Goal: Information Seeking & Learning: Learn about a topic

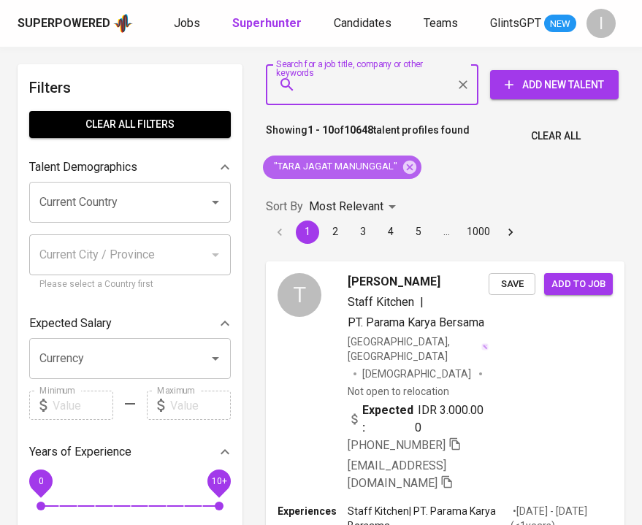
click at [411, 166] on icon at bounding box center [409, 166] width 13 height 13
click at [384, 88] on input "Search for a job title, company or other keywords" at bounding box center [375, 85] width 148 height 28
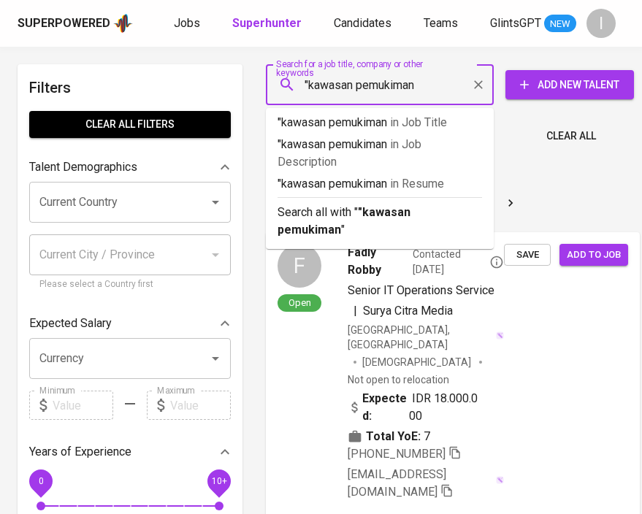
type input ""kawasan pemukiman""
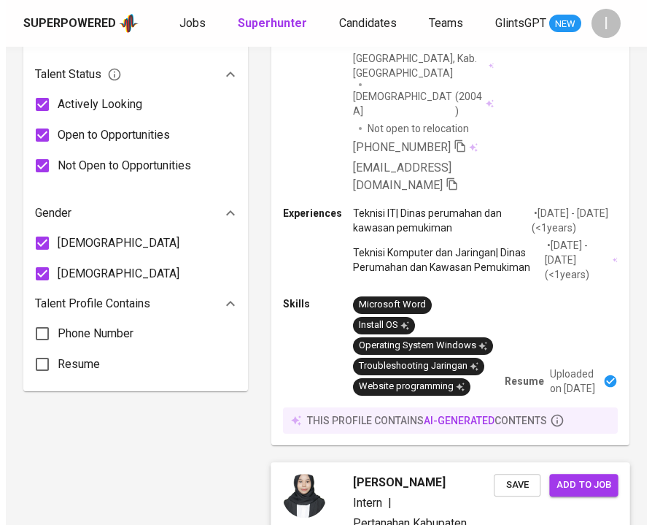
scroll to position [635, 0]
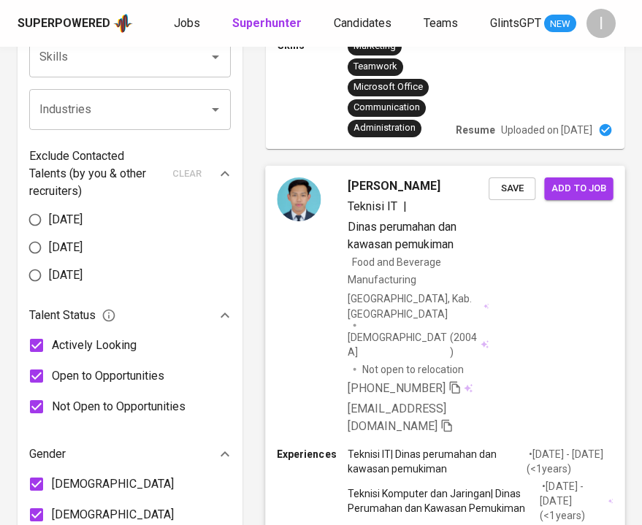
click at [533, 224] on div "Dani Ardiansyah Teknisi IT | Dinas perumahan dan kawasan pemukiman Food and Bev…" at bounding box center [444, 306] width 359 height 281
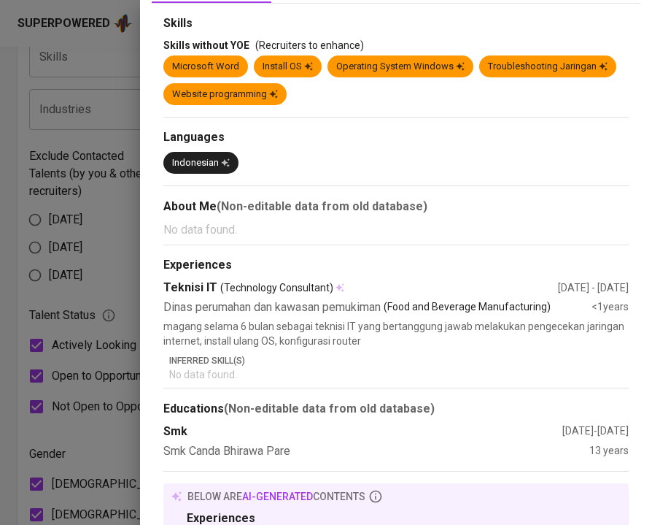
scroll to position [0, 0]
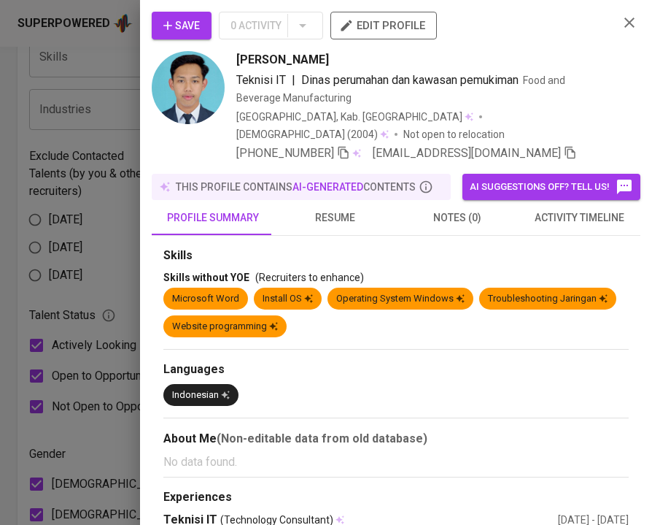
click at [111, 80] on div at bounding box center [326, 262] width 652 height 525
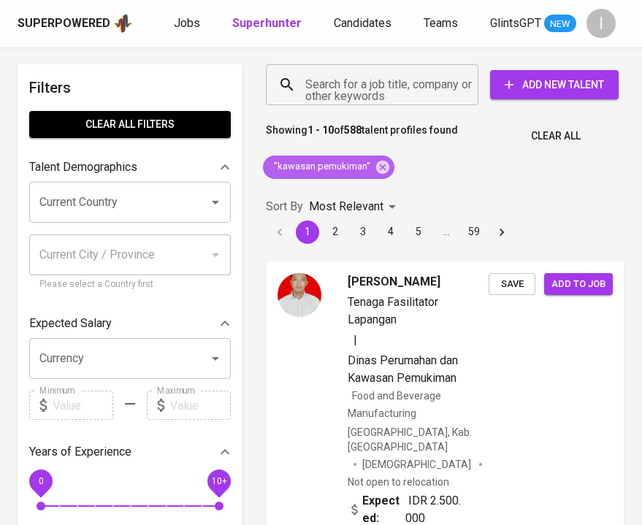
click at [349, 166] on span ""kawasan pemukiman"" at bounding box center [321, 167] width 116 height 14
copy div ""kawasan pemukiman""
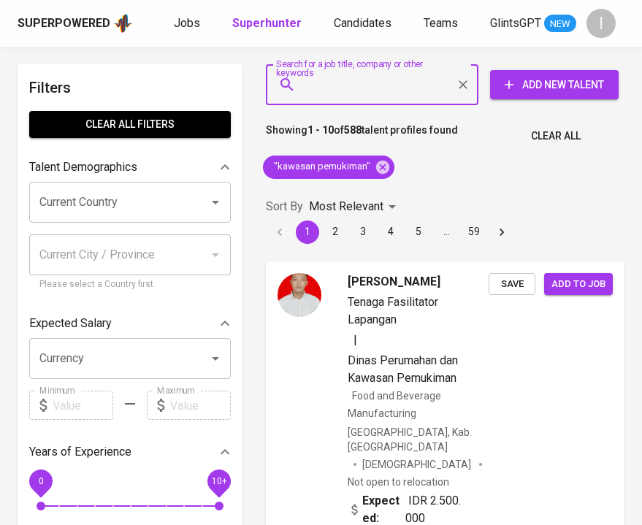
click at [365, 93] on input "Search for a job title, company or other keywords" at bounding box center [375, 85] width 148 height 28
paste input ""kawasan pemukiman""
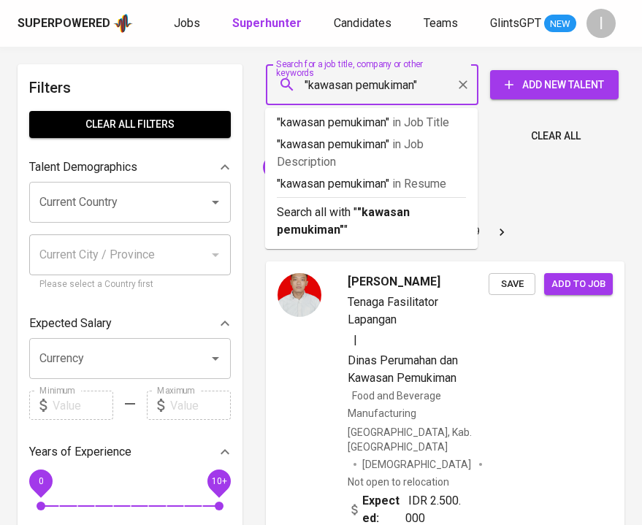
click at [418, 85] on input ""kawasan pemukiman"" at bounding box center [375, 85] width 148 height 28
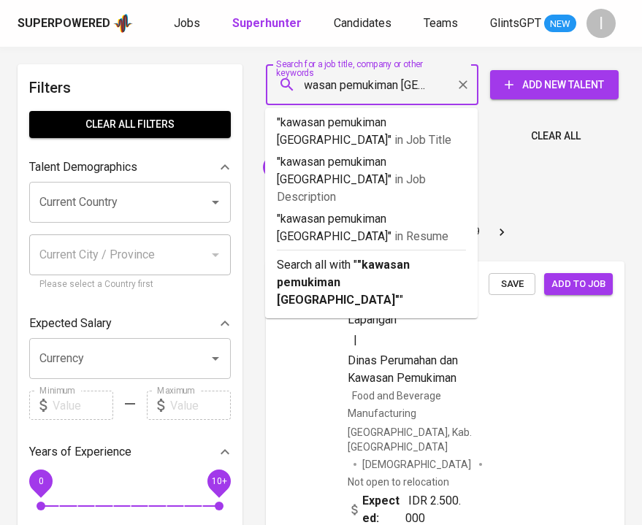
type input ""kawasan pemukiman surabaya""
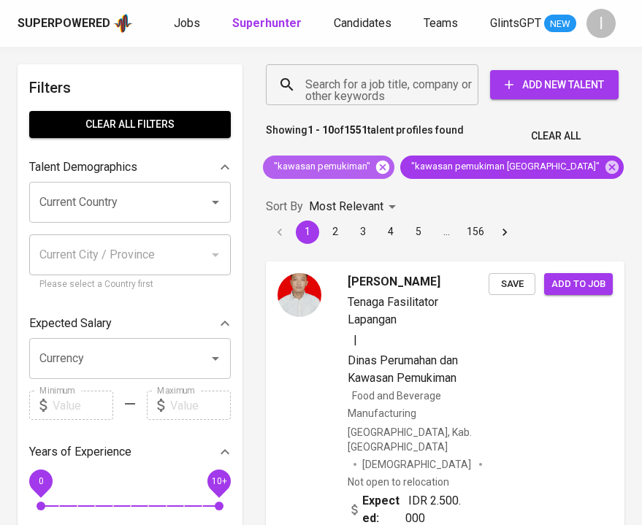
click at [380, 172] on icon at bounding box center [382, 166] width 13 height 13
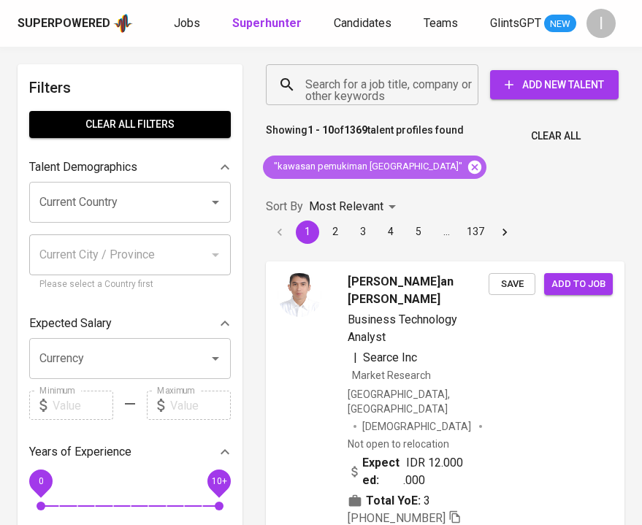
click at [468, 166] on icon at bounding box center [474, 166] width 13 height 13
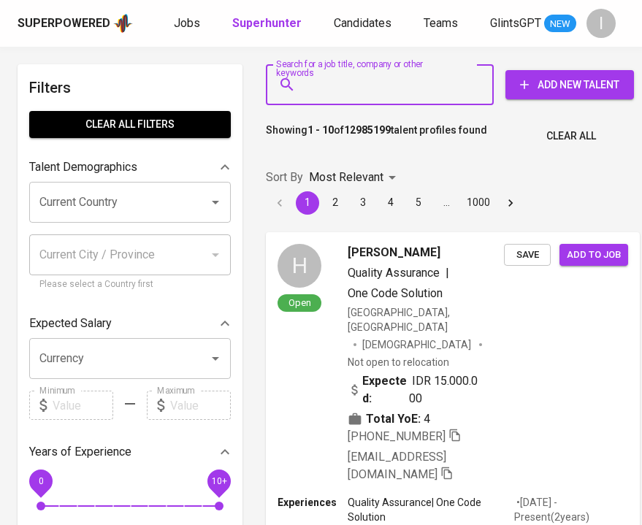
click at [426, 90] on input "Search for a job title, company or other keywords" at bounding box center [382, 85] width 163 height 28
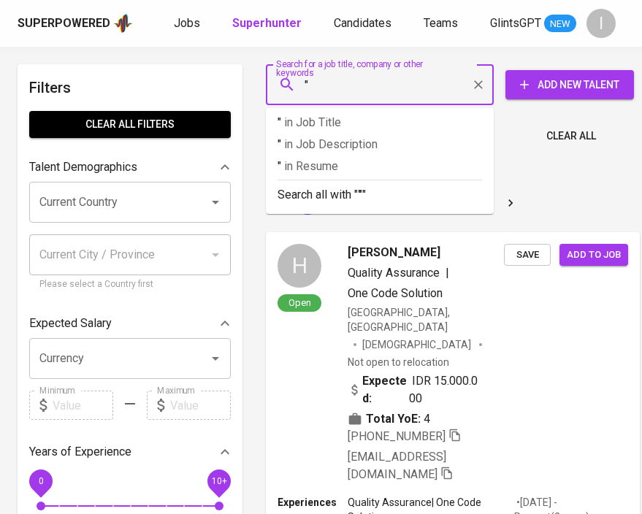
paste input "ACCESS WORLD LOGISTICS INDONESIA"
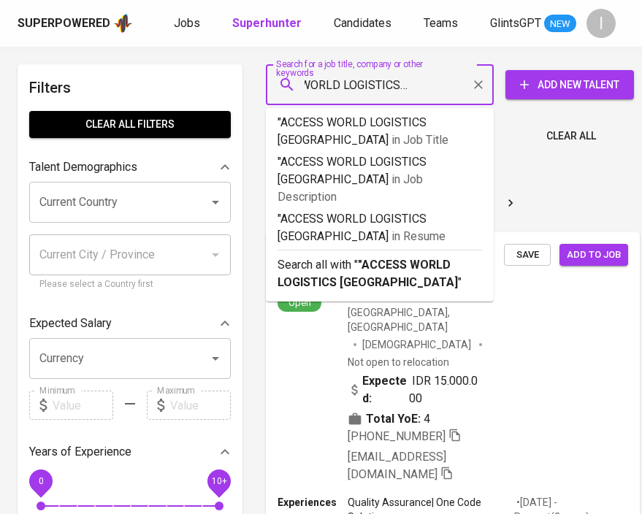
type input ""ACCESS WORLD LOGISTICS INDONESIA""
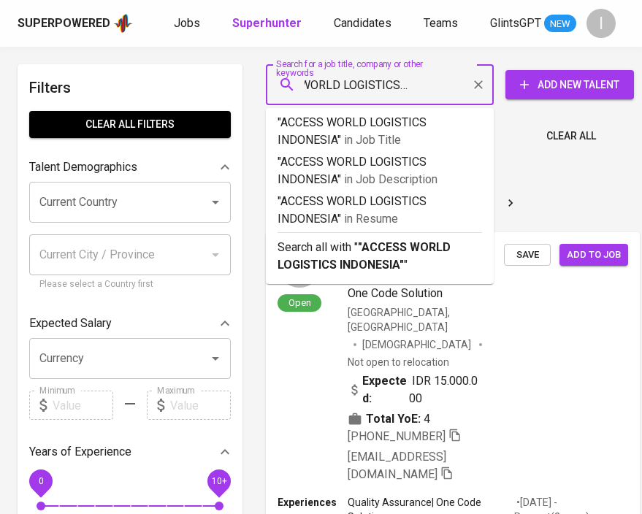
scroll to position [0, 56]
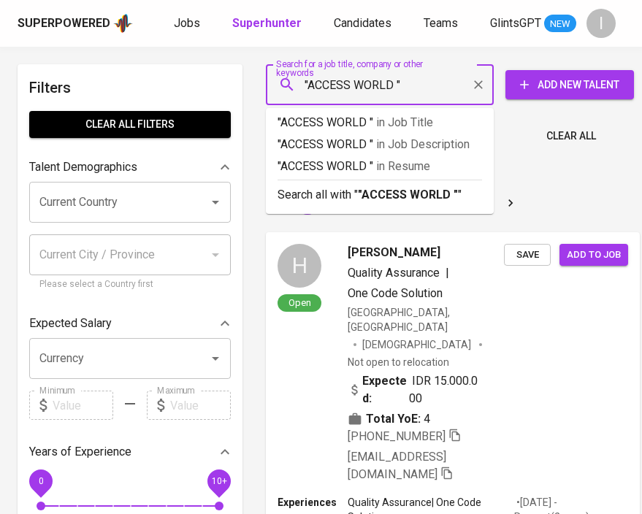
type input ""ACCESS WORLD""
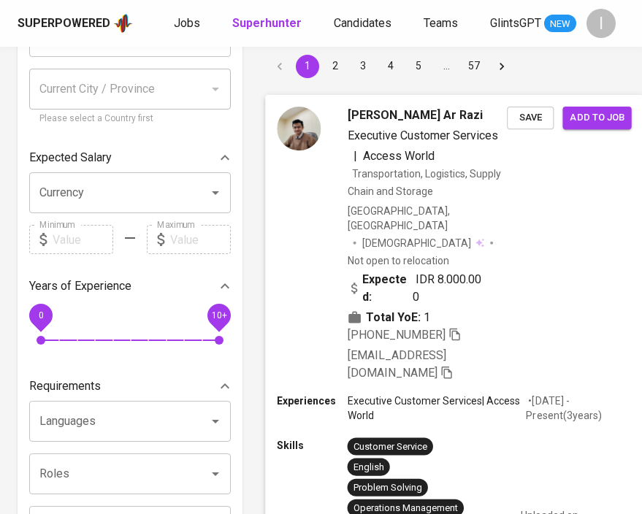
scroll to position [163, 0]
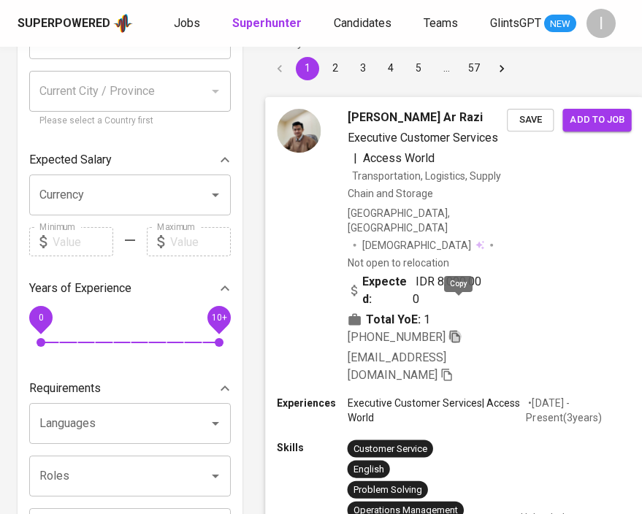
click at [458, 329] on icon "button" at bounding box center [454, 335] width 13 height 13
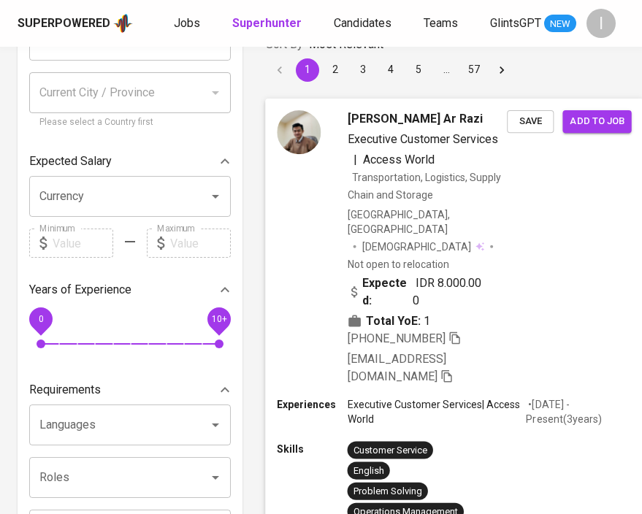
scroll to position [0, 0]
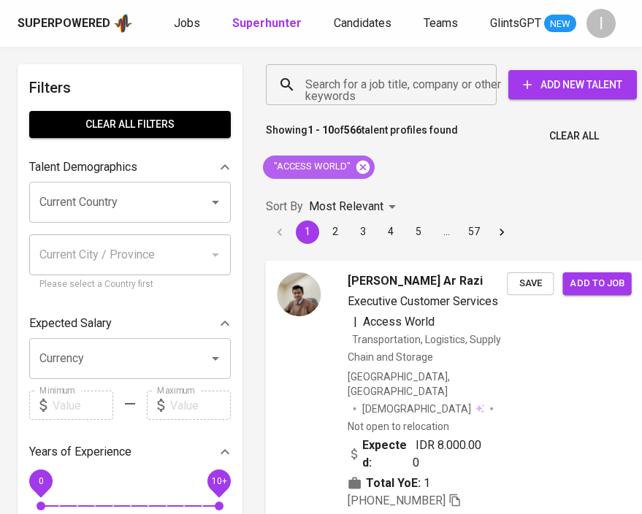
click at [363, 168] on icon at bounding box center [363, 167] width 16 height 16
click at [363, 83] on input "Search for a job title, company or other keywords" at bounding box center [384, 85] width 166 height 28
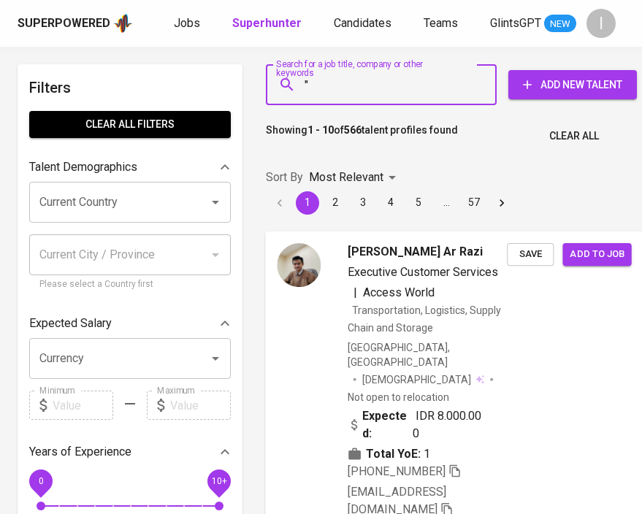
paste input "PT Solusi Harmoni Abadi"
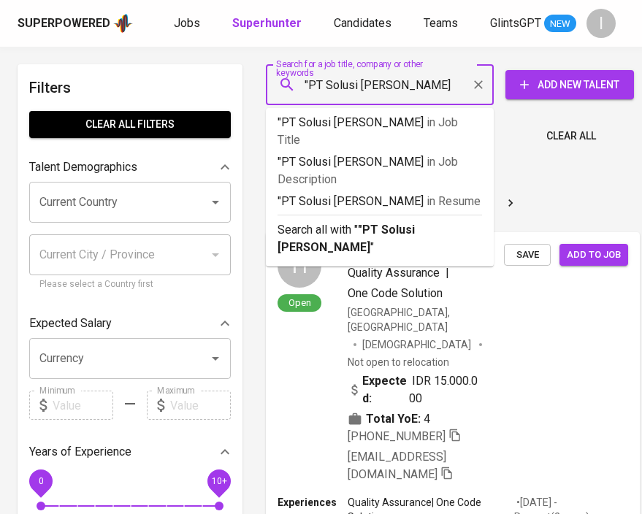
type input ""PT Solusi Harmoni Abadi'"
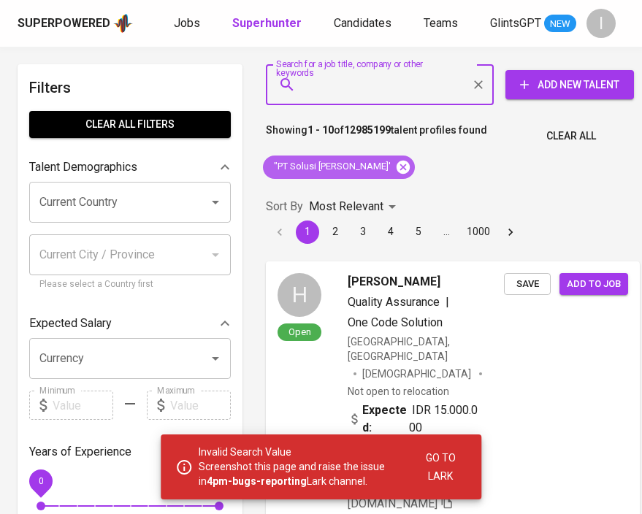
click at [396, 166] on icon at bounding box center [402, 166] width 13 height 13
click at [399, 89] on input "Search for a job title, company or other keywords" at bounding box center [382, 85] width 163 height 28
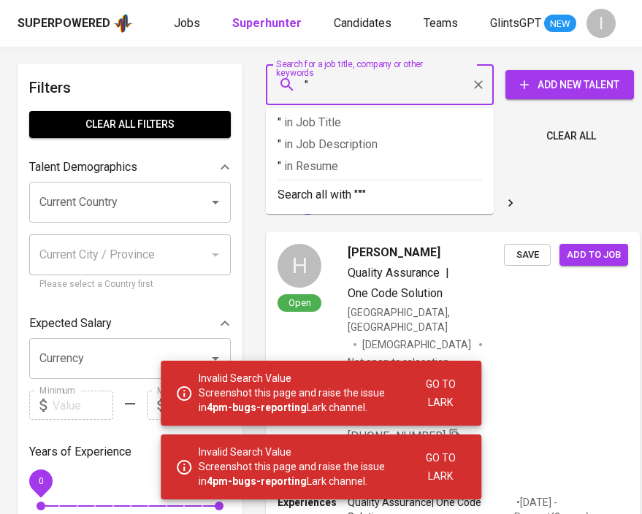
paste input "PT Solusi Harmoni Abadi"
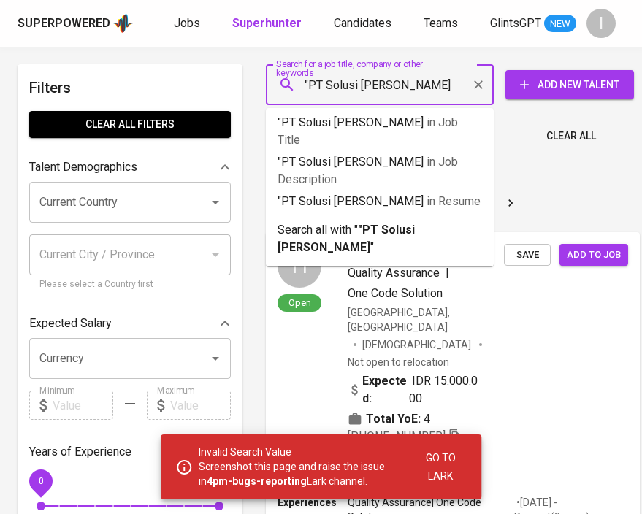
type input ""PT Solusi Harmoni Abadi""
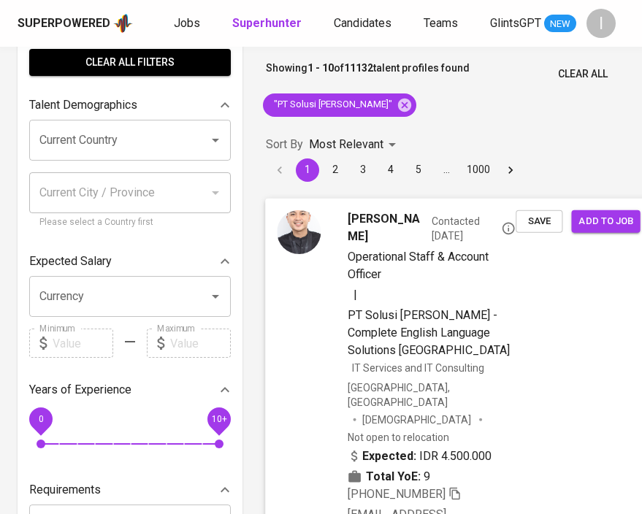
scroll to position [148, 0]
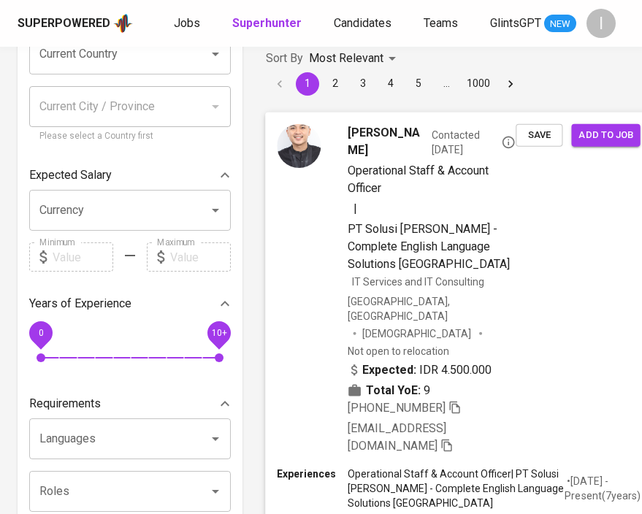
click at [457, 400] on icon "button" at bounding box center [454, 406] width 13 height 13
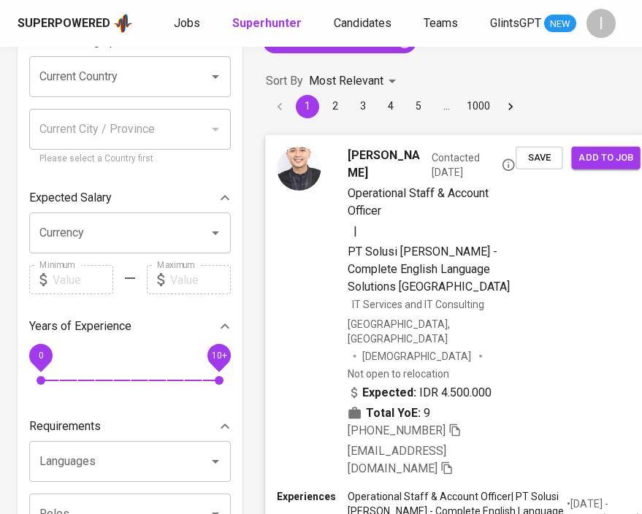
scroll to position [0, 0]
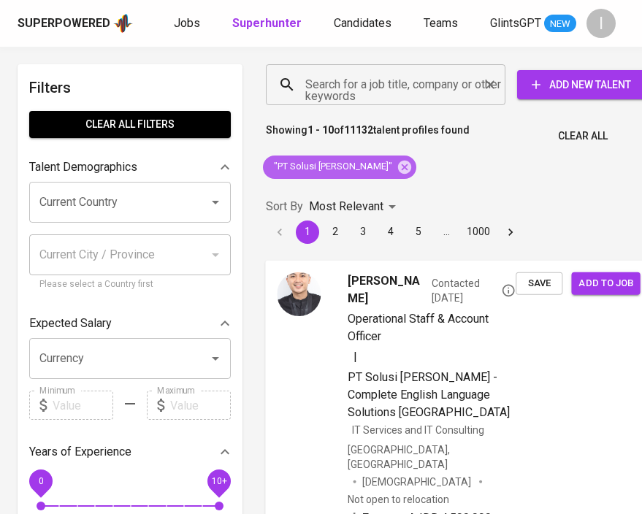
click at [398, 165] on icon at bounding box center [404, 167] width 16 height 16
click at [405, 94] on input "Search for a job title, company or other keywords" at bounding box center [388, 85] width 175 height 28
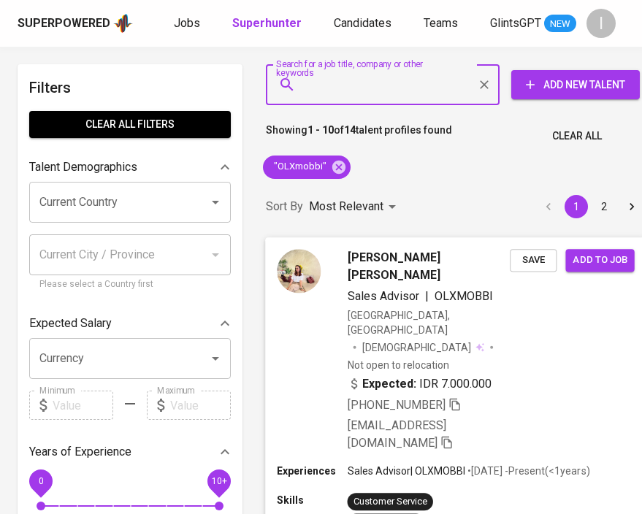
drag, startPoint x: 461, startPoint y: 372, endPoint x: 491, endPoint y: 346, distance: 40.4
click at [461, 397] on icon "button" at bounding box center [454, 403] width 13 height 13
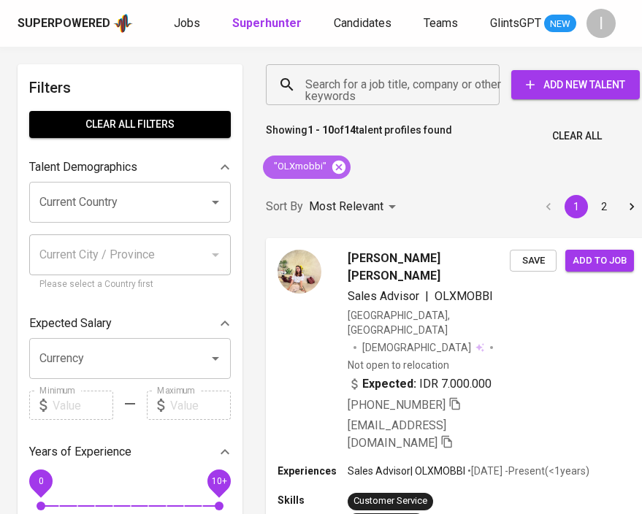
click at [341, 168] on icon at bounding box center [338, 166] width 13 height 13
click at [354, 99] on div "Search for a job title, company or other keywords" at bounding box center [383, 84] width 234 height 41
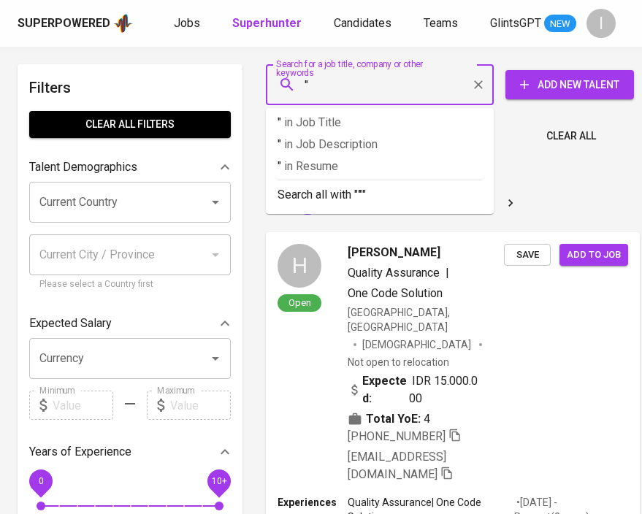
paste input "IPS Indonesia"
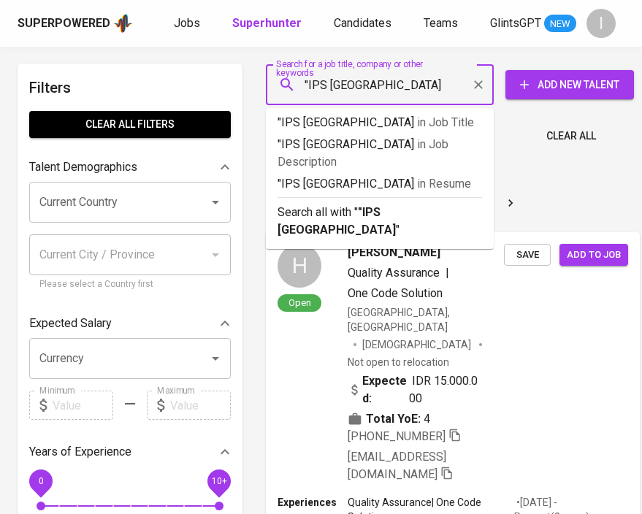
type input ""IPS Indonesia""
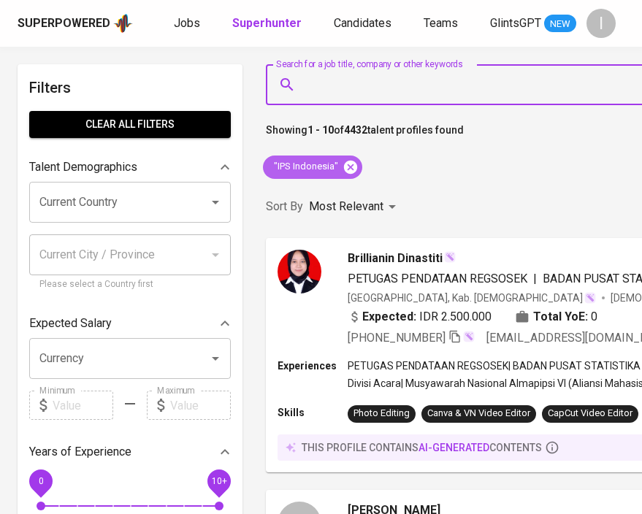
click at [350, 169] on icon at bounding box center [350, 166] width 13 height 13
click at [409, 96] on input "Search for a job title, company or other keywords" at bounding box center [581, 85] width 561 height 28
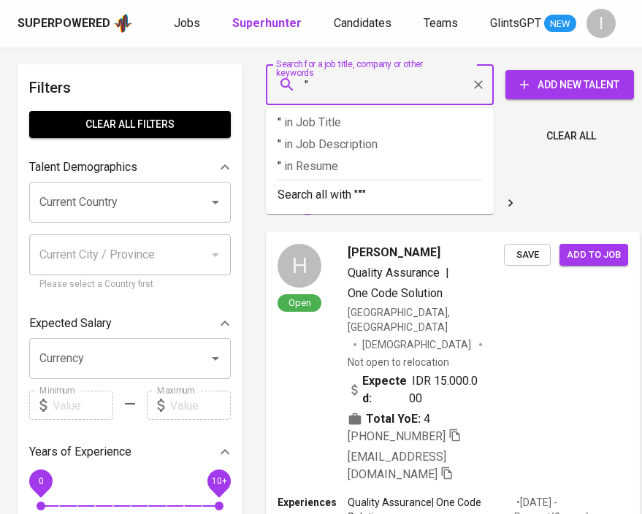
paste input "Industrial Plant Services Indonesia"
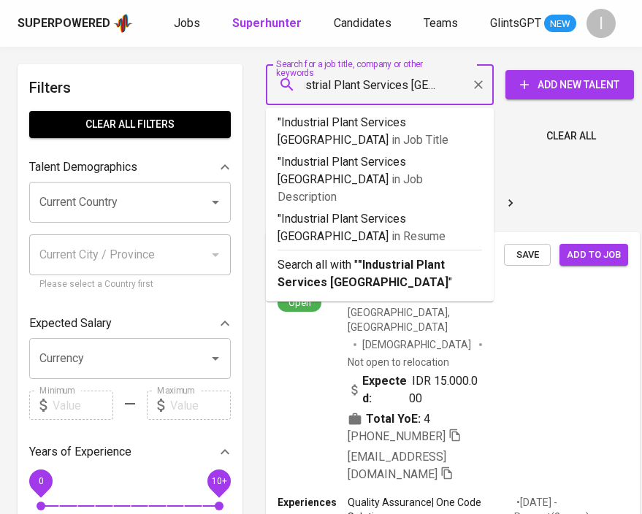
type input ""Industrial Plant Services Indonesia""
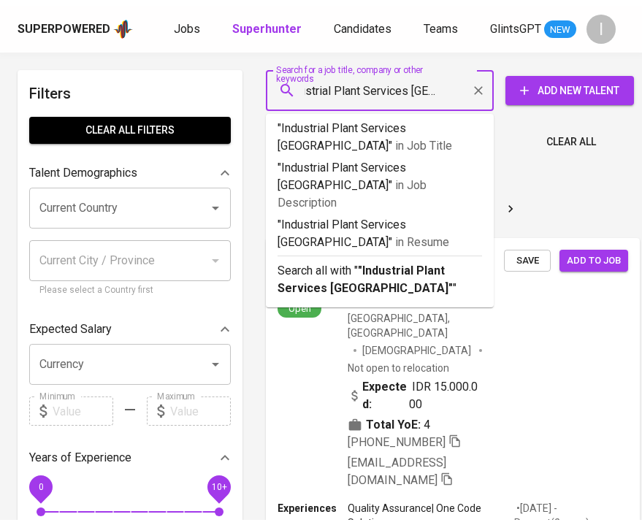
scroll to position [0, 28]
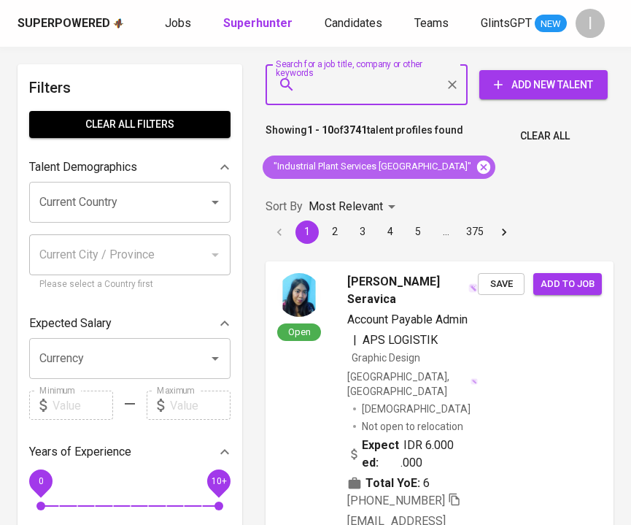
click at [477, 165] on icon at bounding box center [483, 166] width 13 height 13
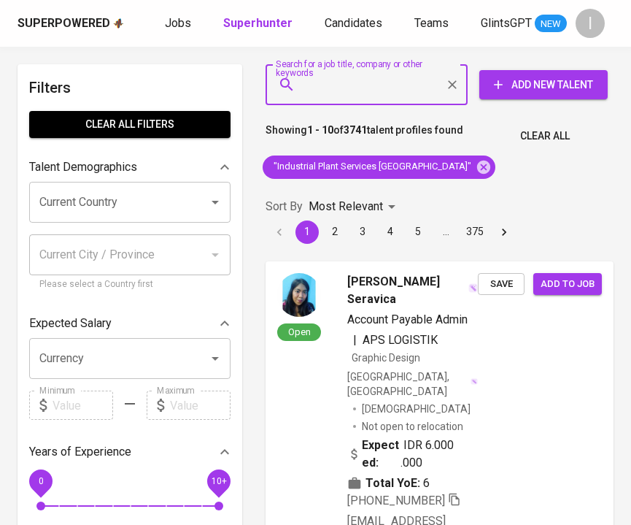
click at [363, 77] on input "Search for a job title, company or other keywords" at bounding box center [370, 85] width 138 height 28
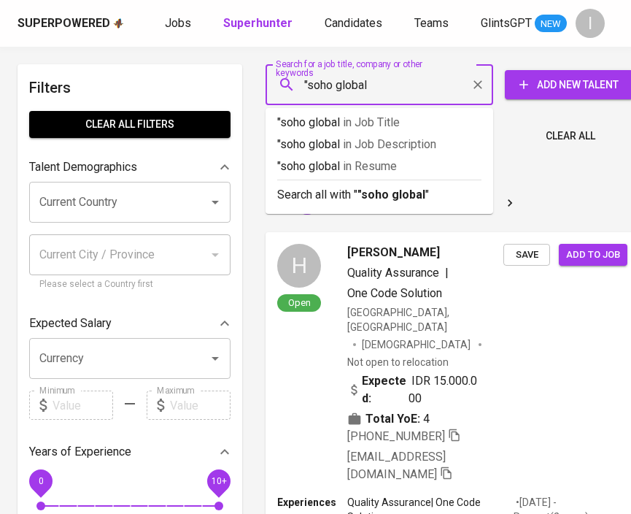
type input ""soho global""
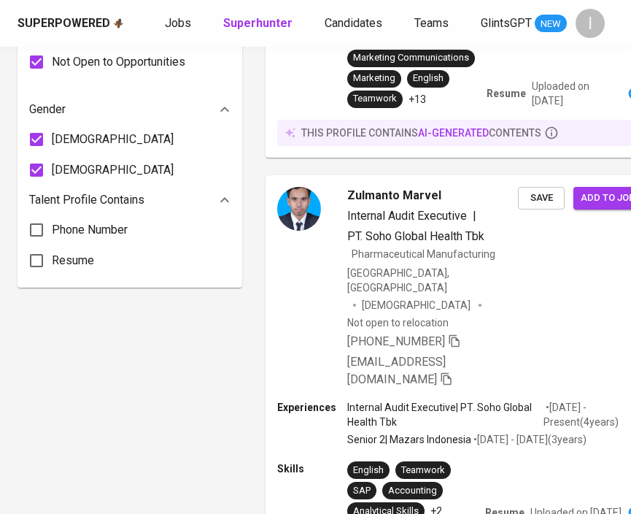
scroll to position [982, 0]
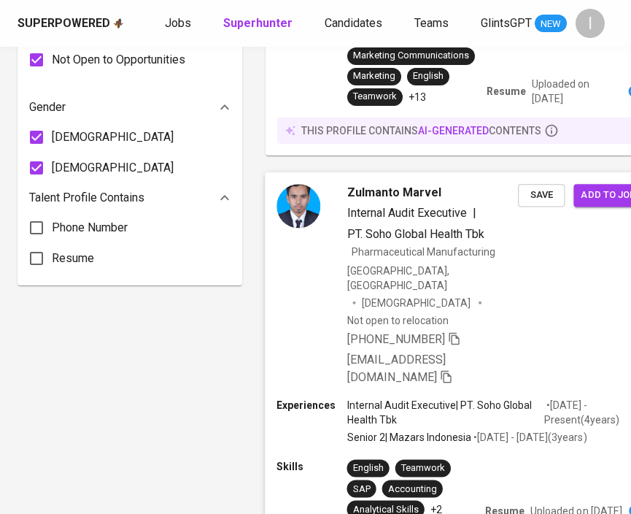
click at [455, 332] on icon "button" at bounding box center [454, 338] width 13 height 13
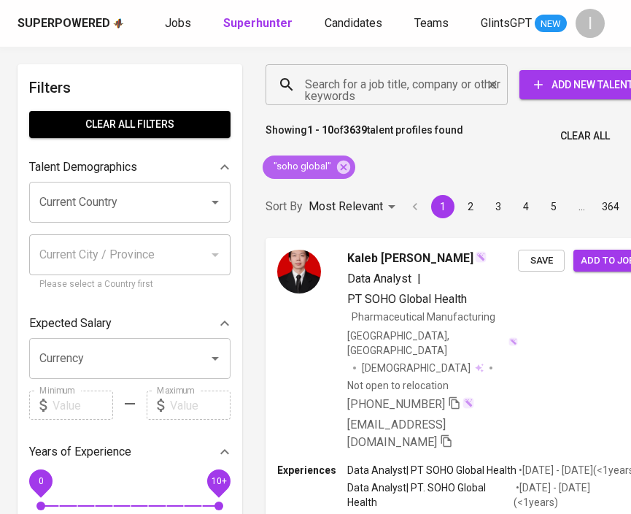
click at [344, 166] on icon at bounding box center [343, 166] width 13 height 13
click at [377, 86] on input "Search for a job title, company or other keywords" at bounding box center [390, 85] width 178 height 28
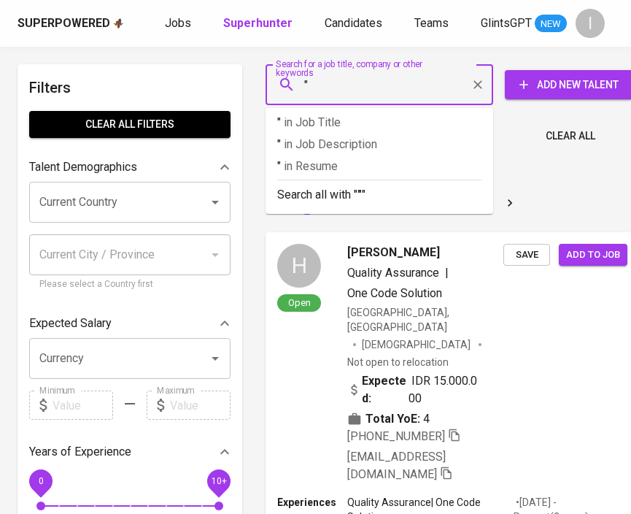
paste input "Dana Pensiun Jasa Raharja"
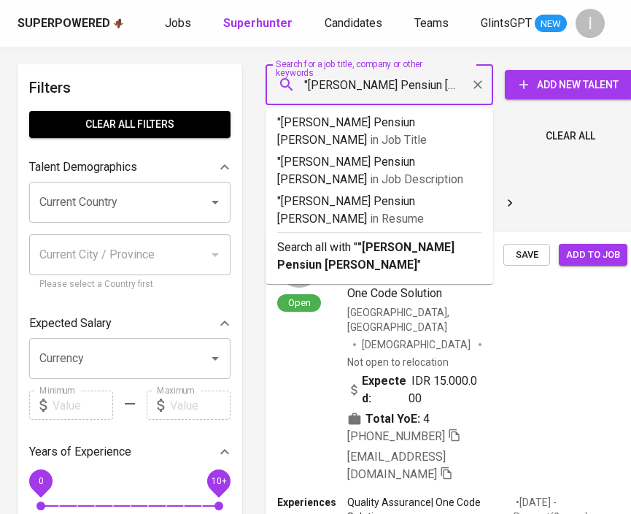
type input ""Dana Pensiun Jasa Raharja'"
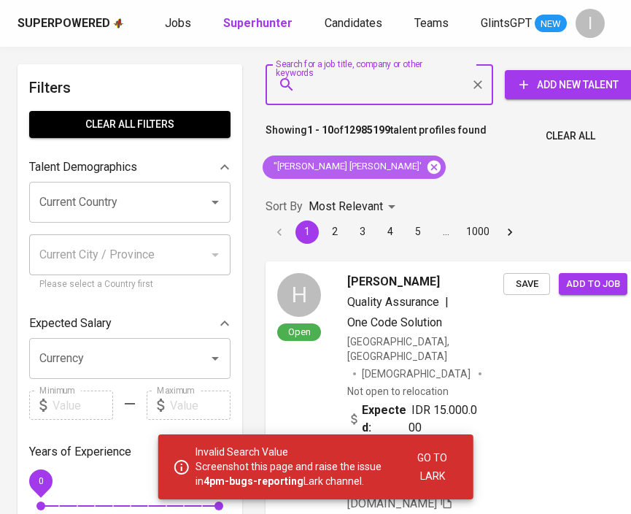
click at [428, 166] on icon at bounding box center [434, 166] width 13 height 13
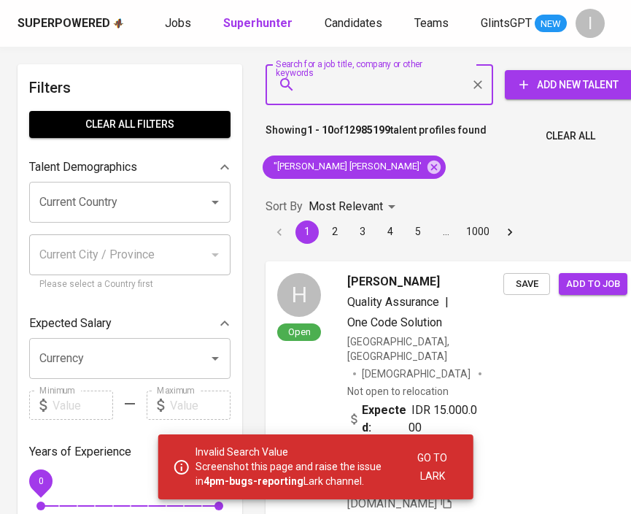
click at [411, 93] on input "Search for a job title, company or other keywords" at bounding box center [382, 85] width 163 height 28
click at [412, 93] on input "Search for a job title, company or other keywords" at bounding box center [382, 85] width 163 height 28
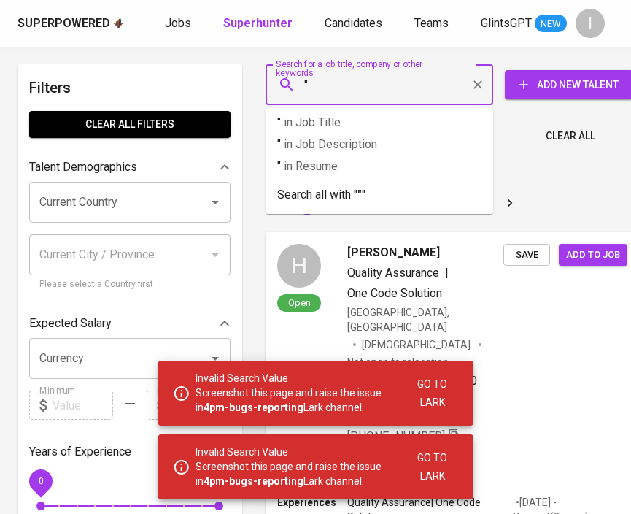
paste input "Dana Pensiun Jasa Raharja"
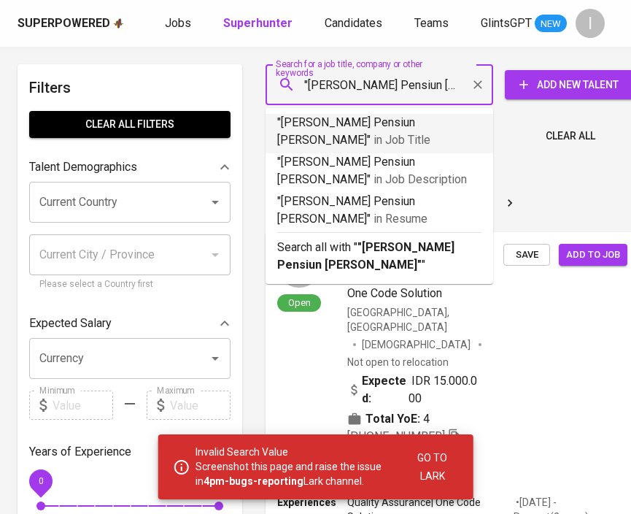
type input ""Dana Pensiun Jasa Raharja""
click at [536, 159] on div "Sort By Most Relevant MOST_RELEVANT 1 2 3 4 5 … 1000" at bounding box center [452, 189] width 391 height 68
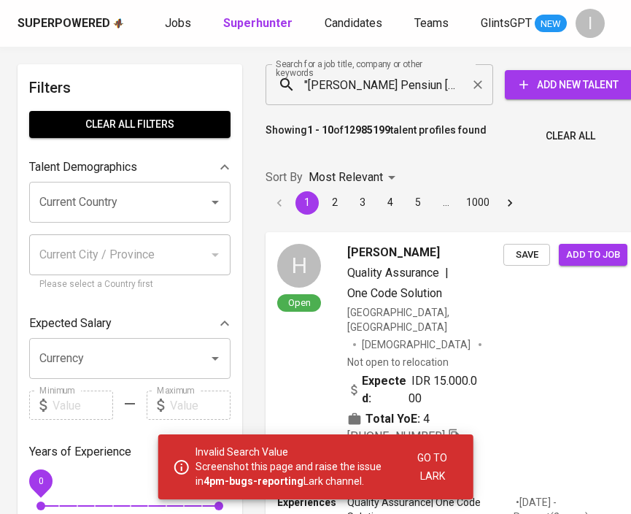
click at [456, 85] on input ""Dana Pensiun Jasa Raharja"" at bounding box center [382, 85] width 163 height 28
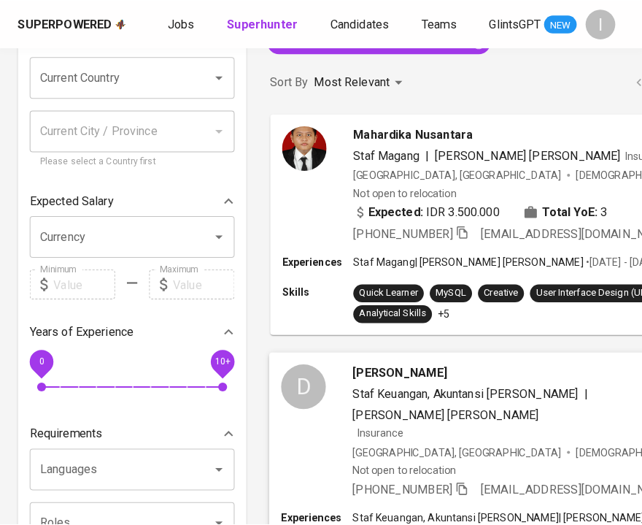
scroll to position [215, 0]
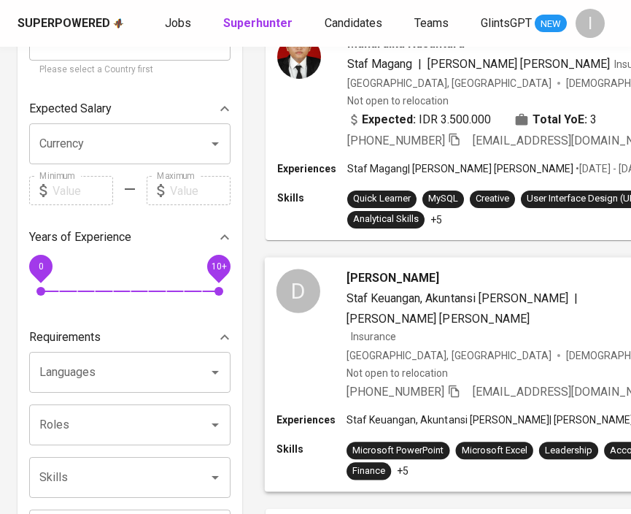
click at [589, 304] on div "Staf Keuangan, Akuntansi dan Pajak | Dana Pensiun Jasa Raharja" at bounding box center [542, 308] width 391 height 38
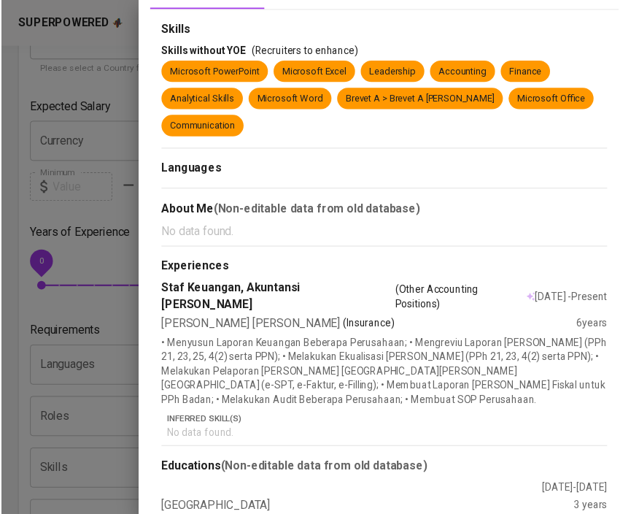
scroll to position [0, 0]
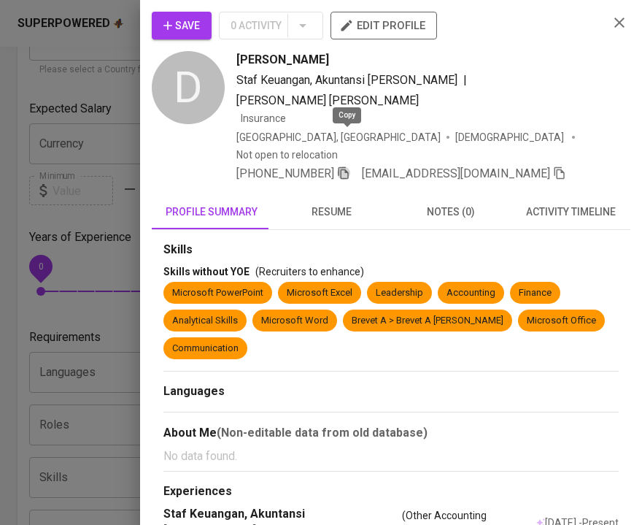
click at [347, 166] on icon "button" at bounding box center [343, 172] width 13 height 13
click at [616, 23] on icon "button" at bounding box center [620, 23] width 18 height 18
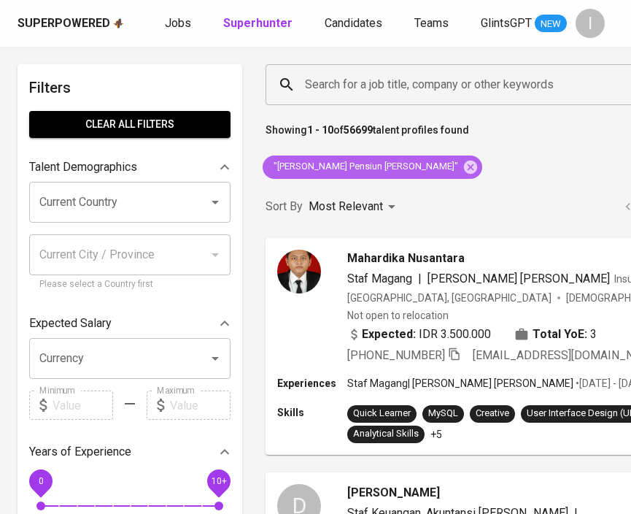
drag, startPoint x: 409, startPoint y: 168, endPoint x: 450, endPoint y: 86, distance: 91.1
click at [463, 168] on icon at bounding box center [471, 167] width 16 height 16
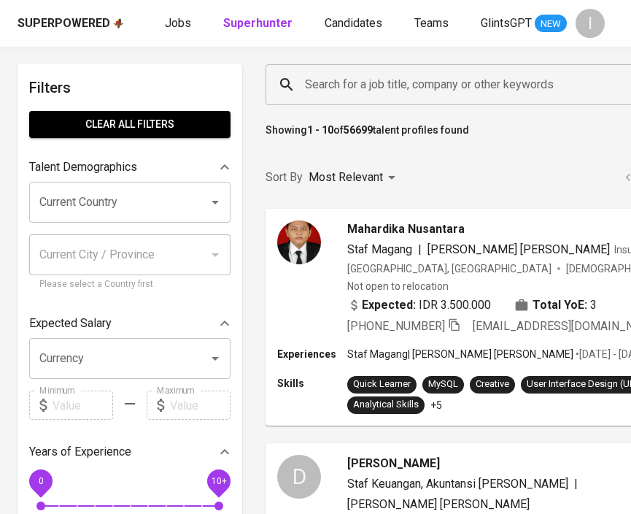
click at [450, 86] on input "Search for a job title, company or other keywords" at bounding box center [499, 85] width 397 height 28
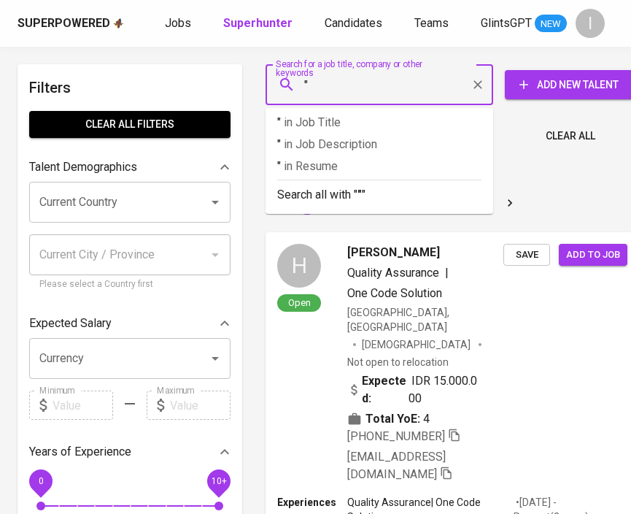
paste input "Aneka Sarivita"
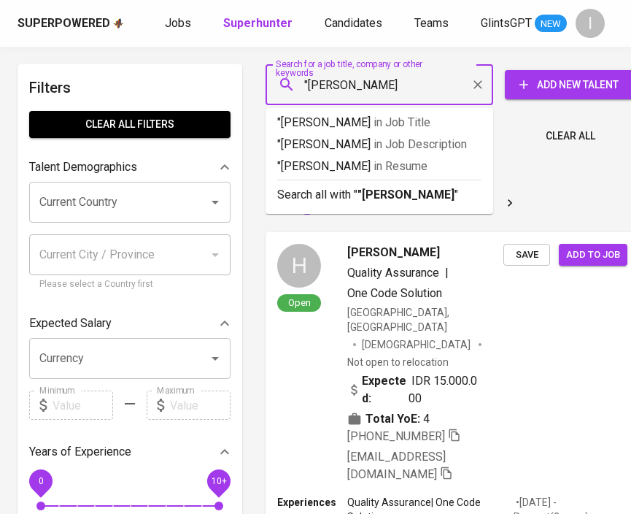
type input ""[PERSON_NAME]""
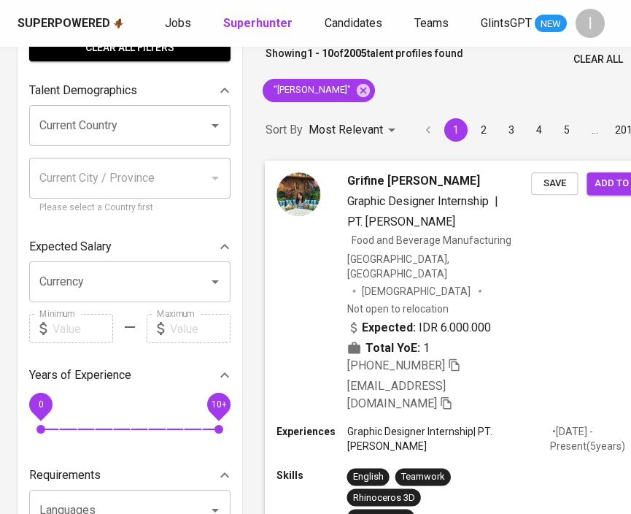
scroll to position [80, 0]
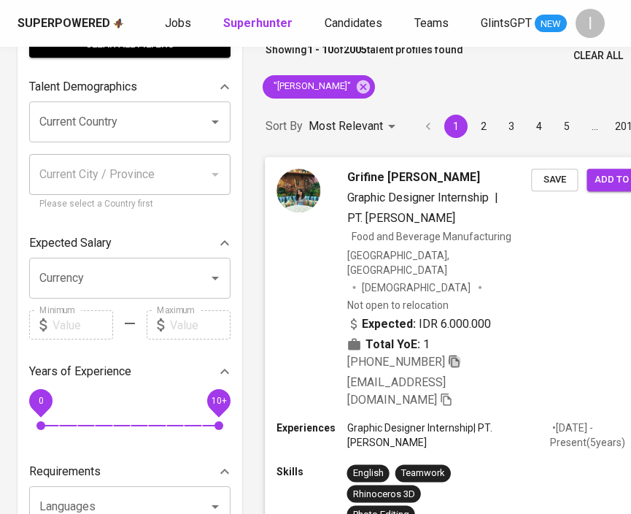
click at [459, 355] on icon "button" at bounding box center [454, 361] width 10 height 12
click at [357, 88] on icon at bounding box center [363, 86] width 13 height 13
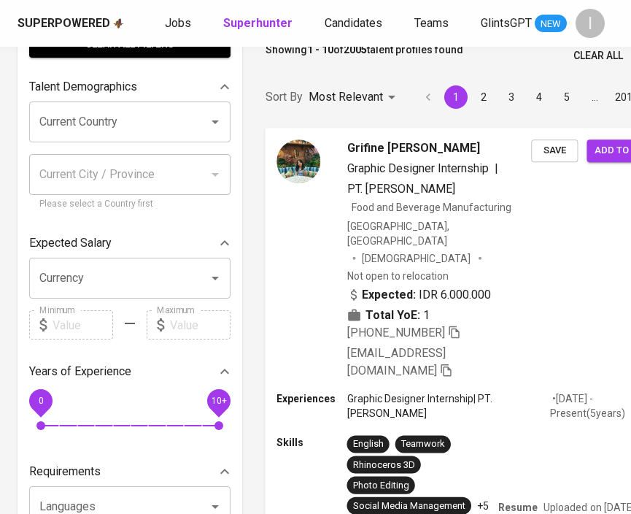
click at [402, 82] on div "Sort By Most Relevant MOST_RELEVANT 1 2 3 4 5 … 201" at bounding box center [466, 97] width 419 height 45
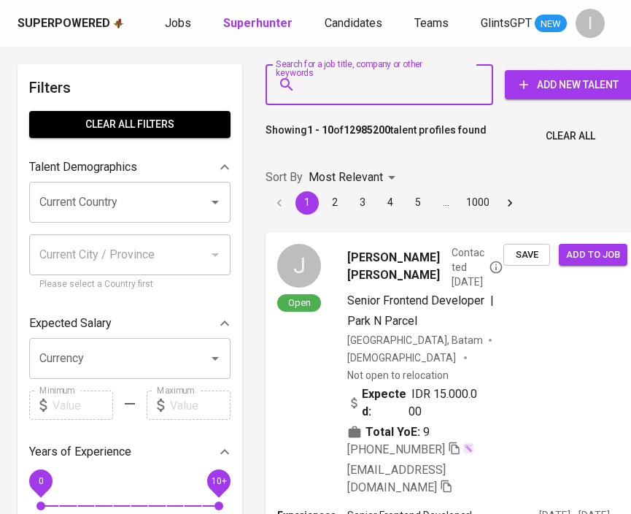
click at [403, 85] on input "Search for a job title, company or other keywords" at bounding box center [382, 85] width 163 height 28
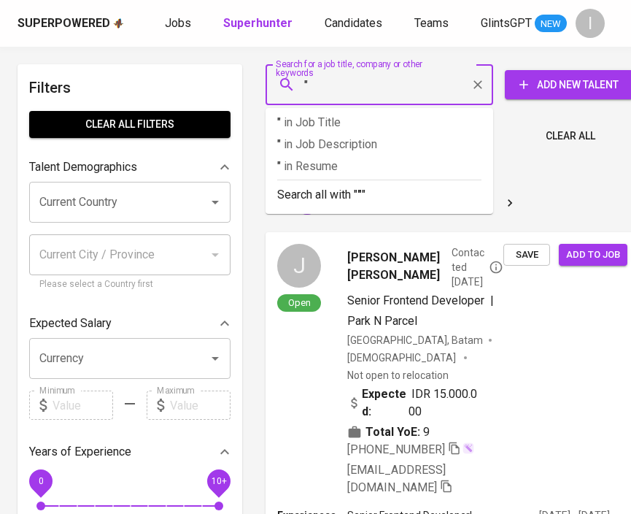
paste input "Sumber Alfaria Trijaya Tbk - [GEOGRAPHIC_DATA]"
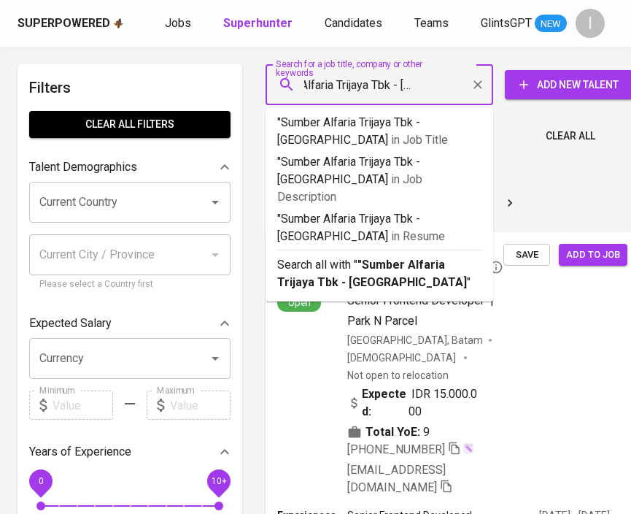
type input ""Sumber Alfaria Trijaya Tbk - [GEOGRAPHIC_DATA]""
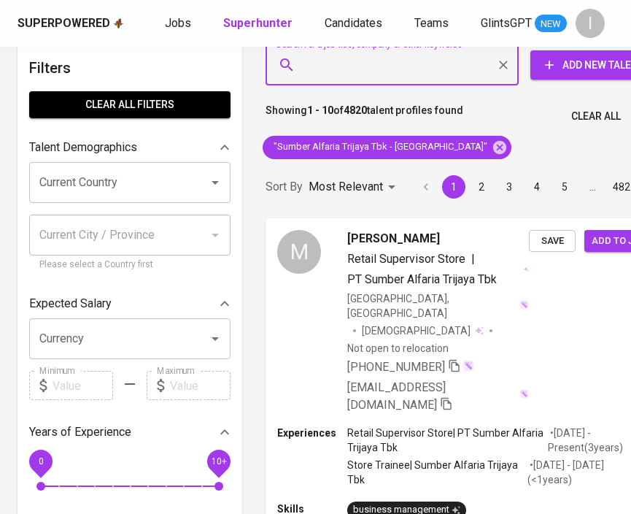
scroll to position [21, 0]
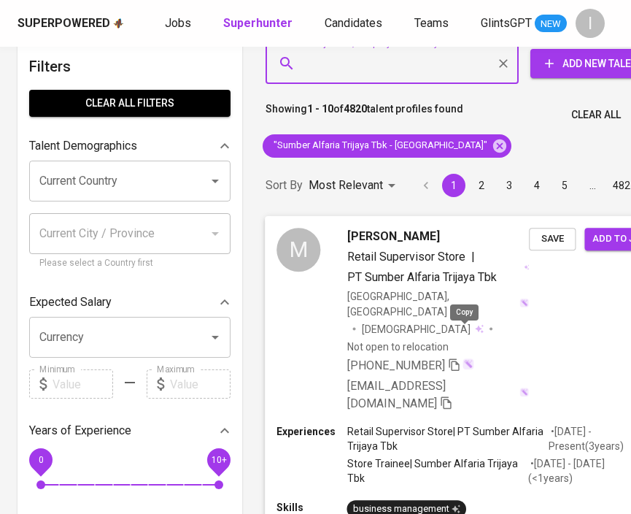
click at [459, 358] on icon "button" at bounding box center [454, 364] width 10 height 12
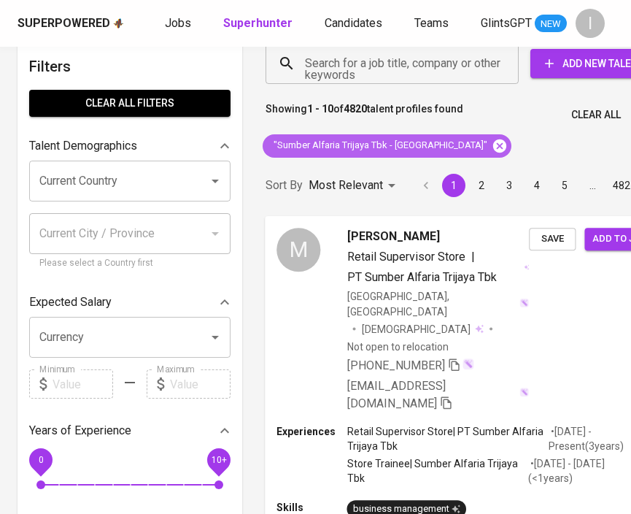
click at [492, 144] on icon at bounding box center [500, 146] width 16 height 16
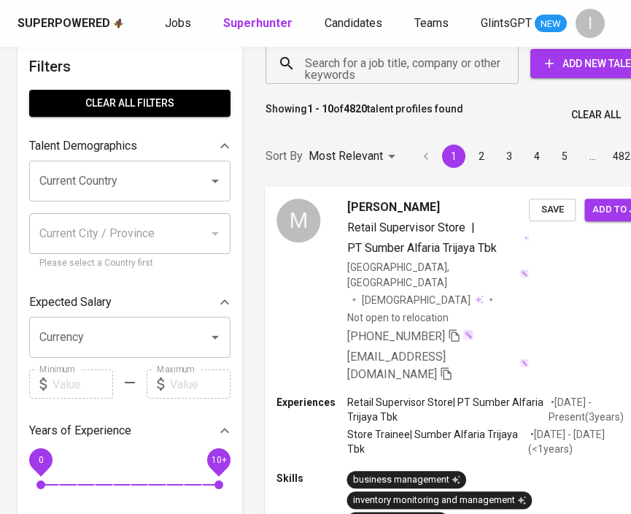
click at [437, 65] on input "Search for a job title, company or other keywords" at bounding box center [395, 64] width 189 height 28
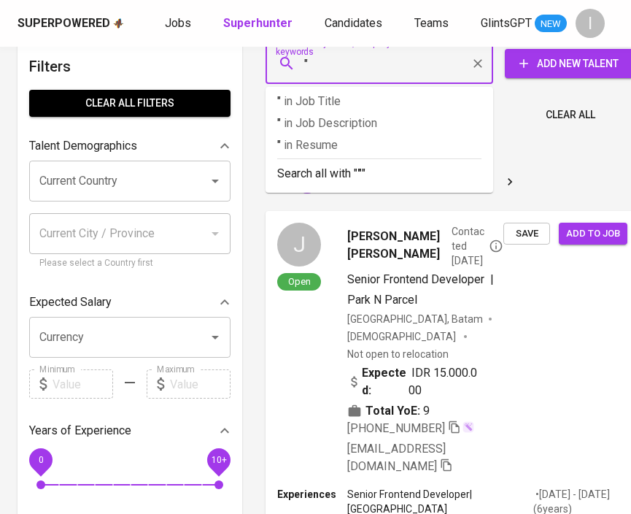
paste input "[URL][DOMAIN_NAME]"
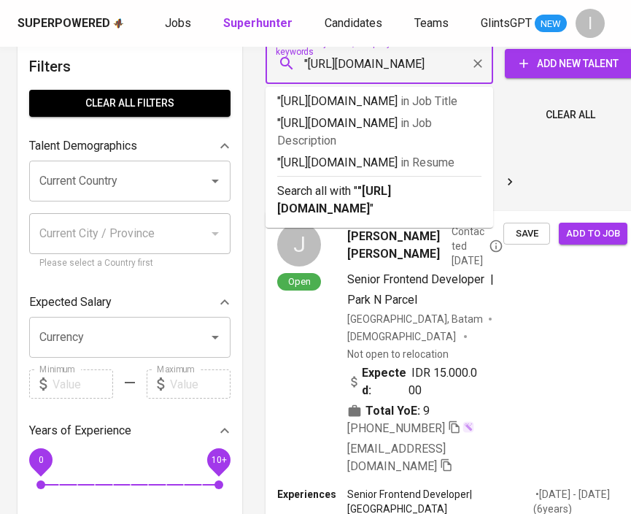
type input ""[URL][DOMAIN_NAME]"
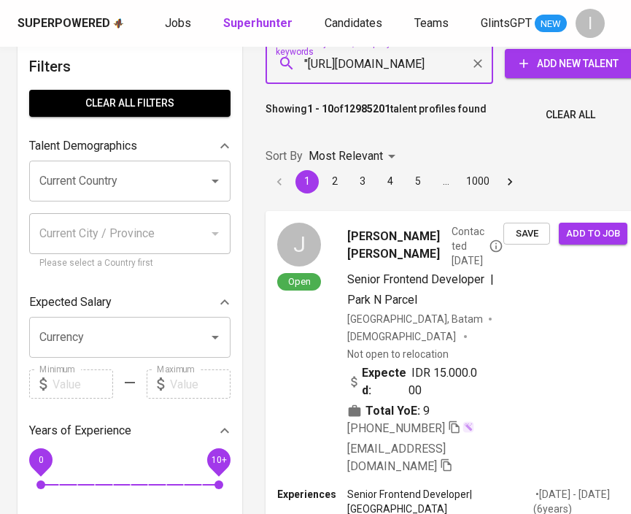
drag, startPoint x: 481, startPoint y: 63, endPoint x: 418, endPoint y: 67, distance: 62.9
click at [480, 63] on icon "Clear" at bounding box center [478, 63] width 15 height 15
click at [419, 67] on input ""[URL][DOMAIN_NAME]" at bounding box center [382, 64] width 163 height 28
click at [425, 66] on input "Search for a job title, company or other keywords" at bounding box center [382, 64] width 163 height 28
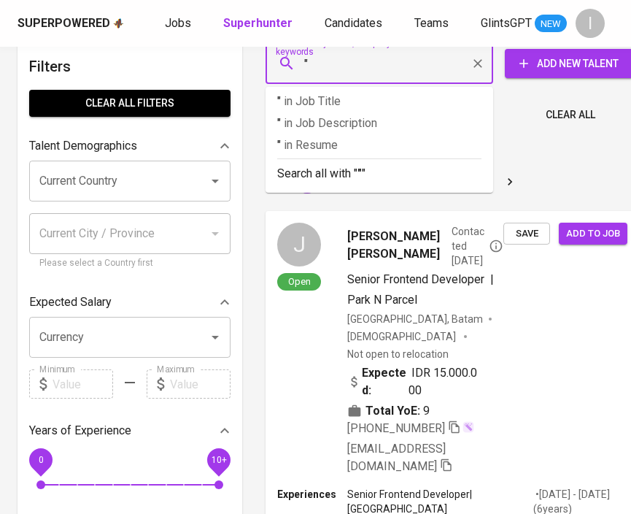
paste input "Charoen Pokphand [GEOGRAPHIC_DATA]"
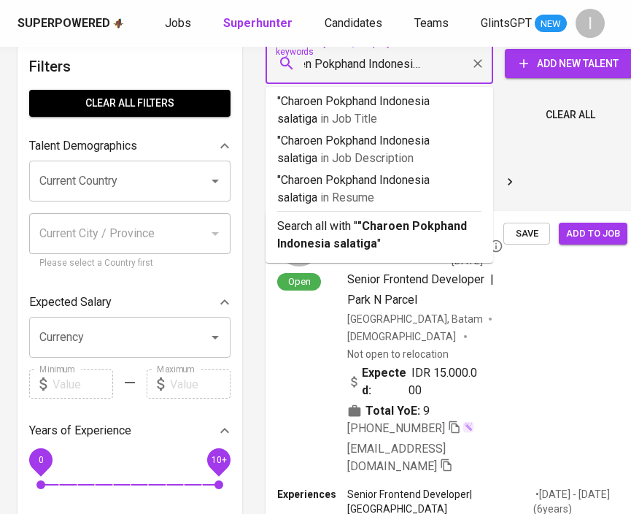
type input ""Charoen Pokphand Indonesia salatiga""
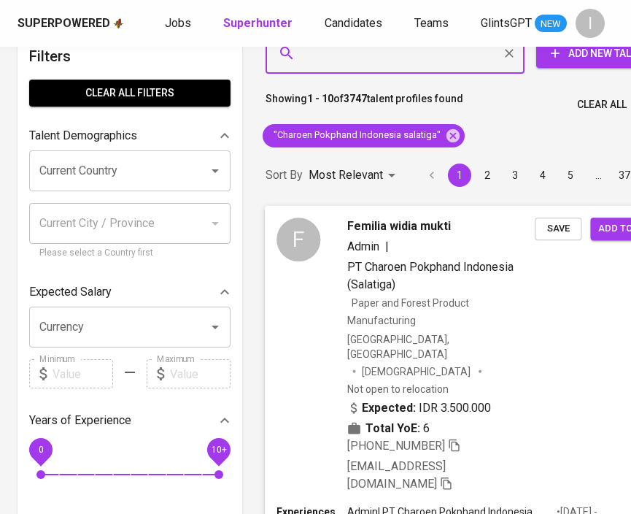
scroll to position [47, 0]
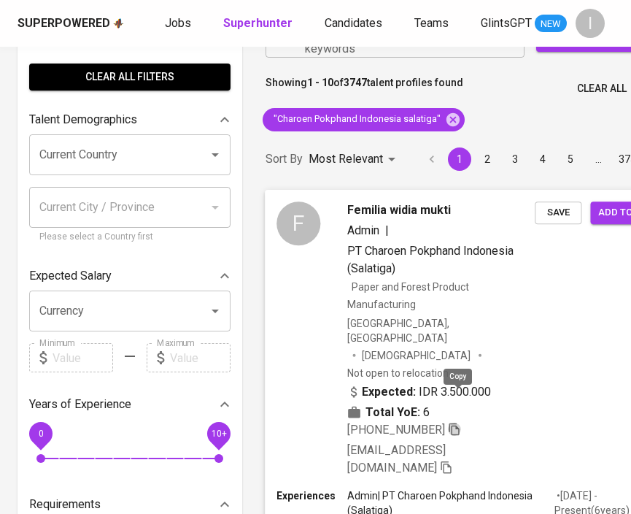
click at [461, 422] on icon "button" at bounding box center [454, 428] width 13 height 13
